Goal: Information Seeking & Learning: Check status

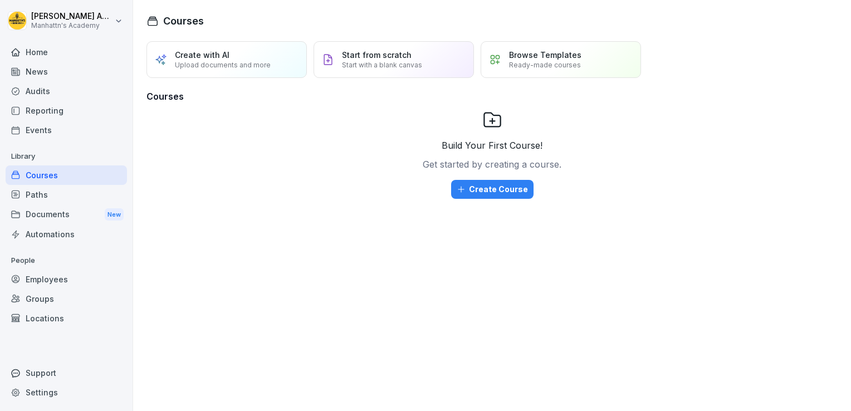
click at [54, 280] on div "Employees" at bounding box center [66, 279] width 121 height 19
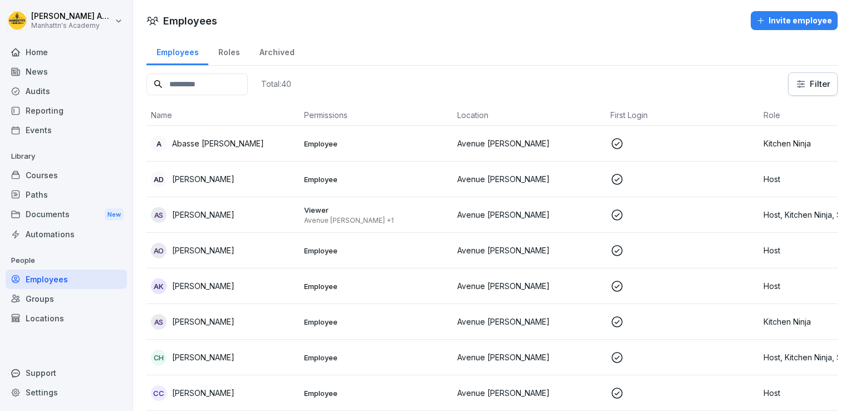
click at [261, 52] on div "Archived" at bounding box center [276, 51] width 55 height 28
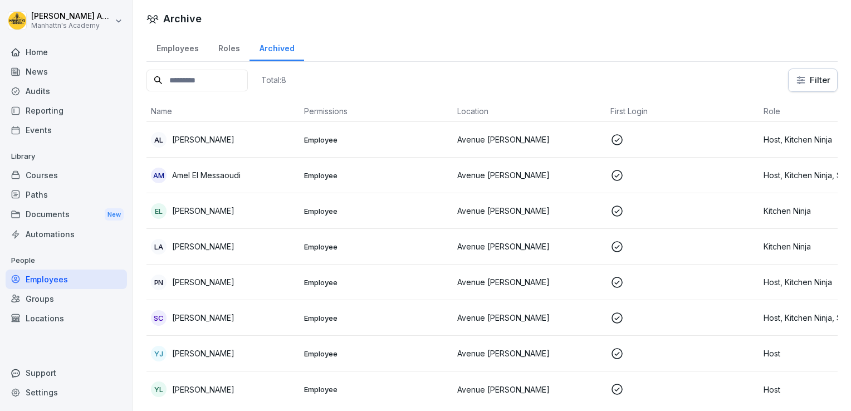
click at [187, 53] on div "Employees" at bounding box center [177, 47] width 62 height 28
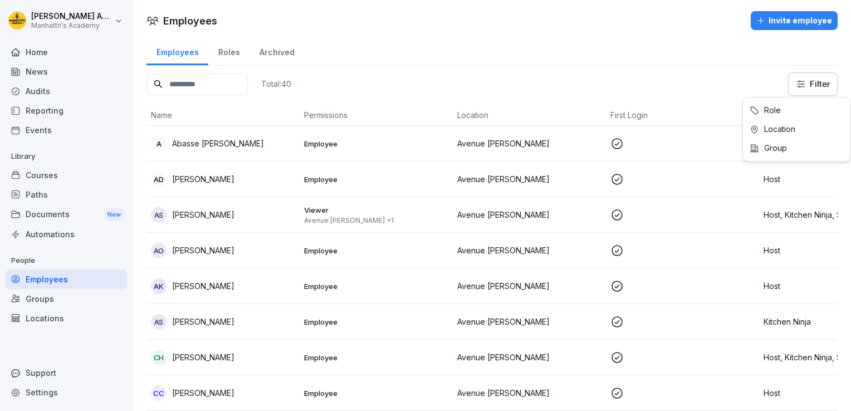
click at [804, 86] on html "[PERSON_NAME]'s Academy Home News Audits Reporting Events Library Courses Paths…" at bounding box center [425, 205] width 851 height 411
click at [50, 117] on div "Reporting" at bounding box center [66, 110] width 121 height 19
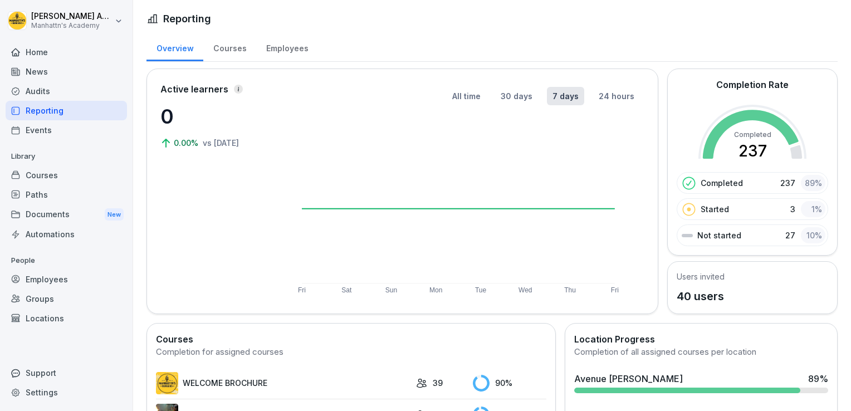
click at [282, 49] on div "Employees" at bounding box center [287, 47] width 62 height 28
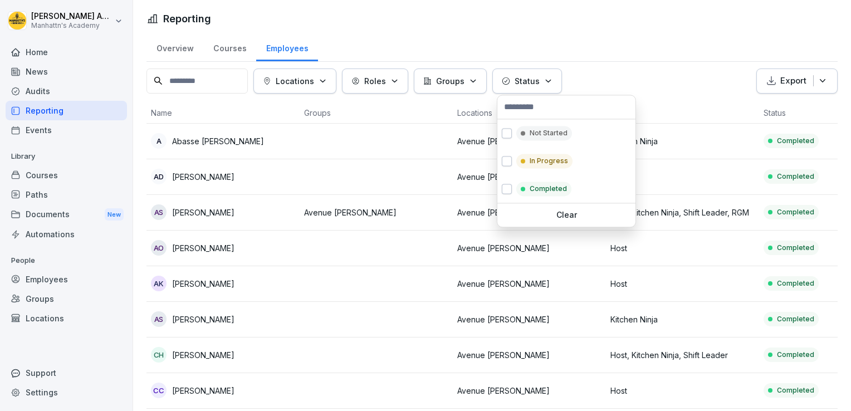
click at [536, 69] on button "Status" at bounding box center [527, 81] width 70 height 25
click at [527, 157] on div "In Progress" at bounding box center [544, 161] width 56 height 14
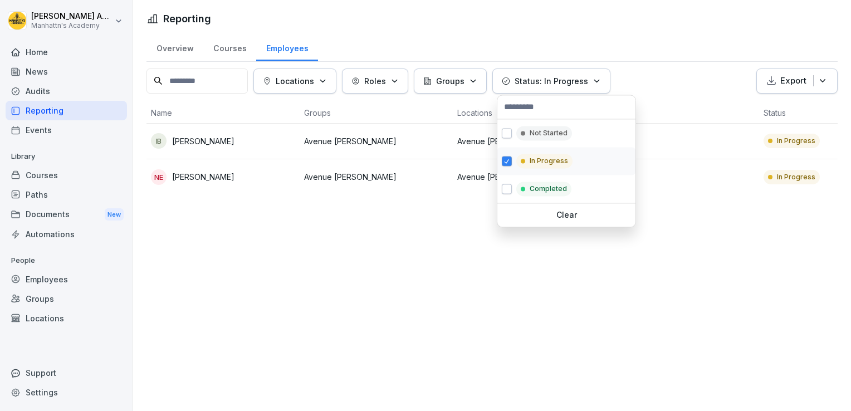
drag, startPoint x: 526, startPoint y: 150, endPoint x: 527, endPoint y: 141, distance: 9.1
click at [527, 141] on div "Not Started In Progress Completed" at bounding box center [566, 161] width 138 height 84
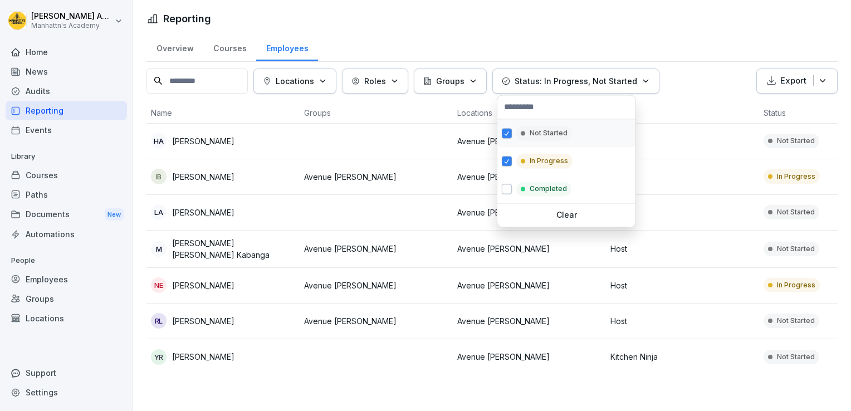
click at [527, 141] on div "Not Started" at bounding box center [566, 133] width 138 height 28
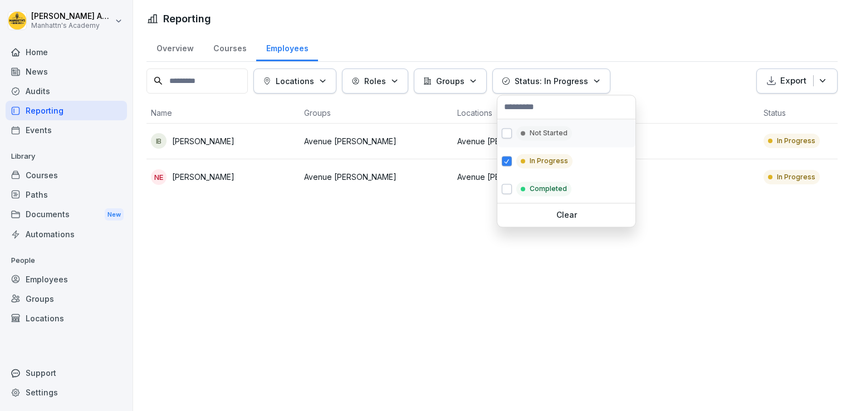
click at [527, 141] on div "Not Started" at bounding box center [566, 133] width 138 height 28
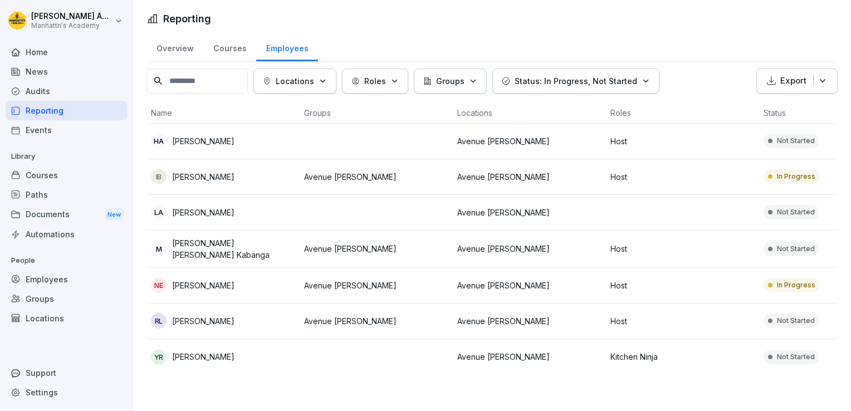
click at [195, 107] on html "[PERSON_NAME]'s Academy Home News Audits Reporting Events Library Courses Paths…" at bounding box center [425, 205] width 851 height 411
